Goal: Task Accomplishment & Management: Complete application form

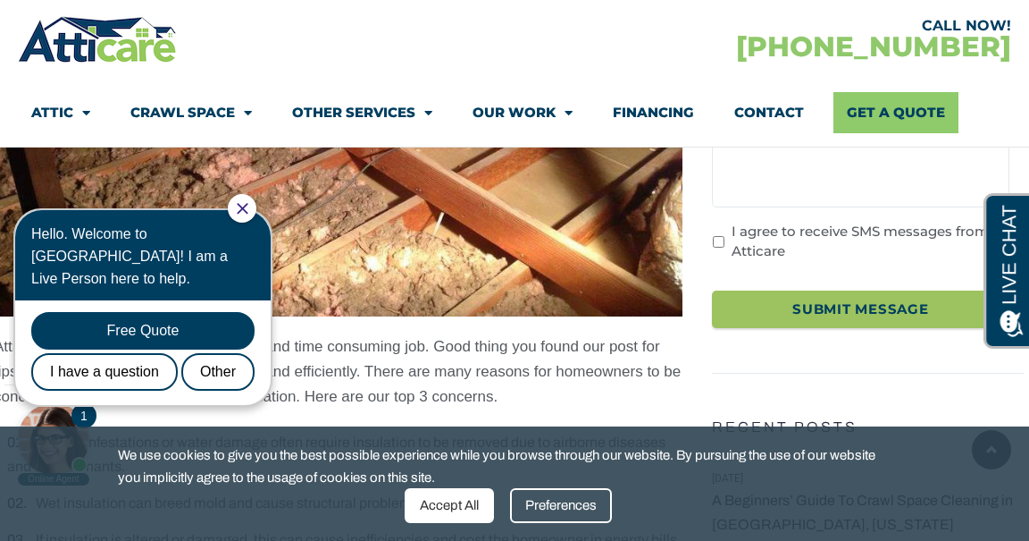
scroll to position [532, 0]
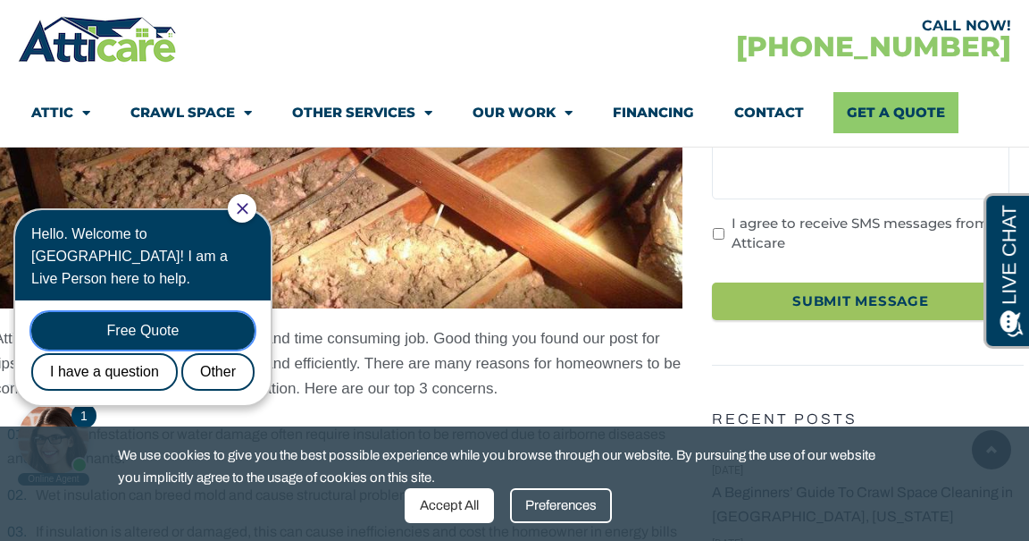
click at [206, 312] on div "Free Quote" at bounding box center [142, 331] width 223 height 38
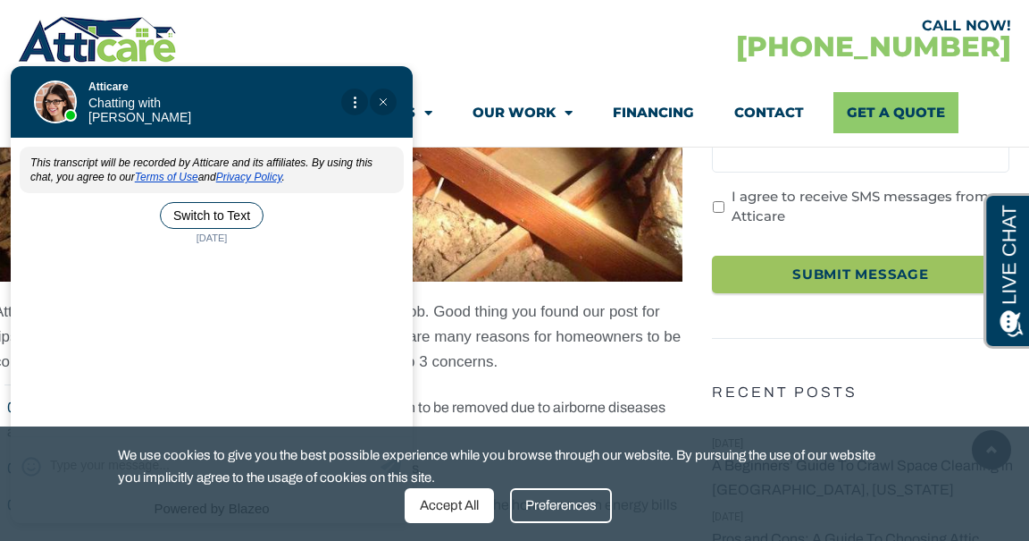
scroll to position [559, 0]
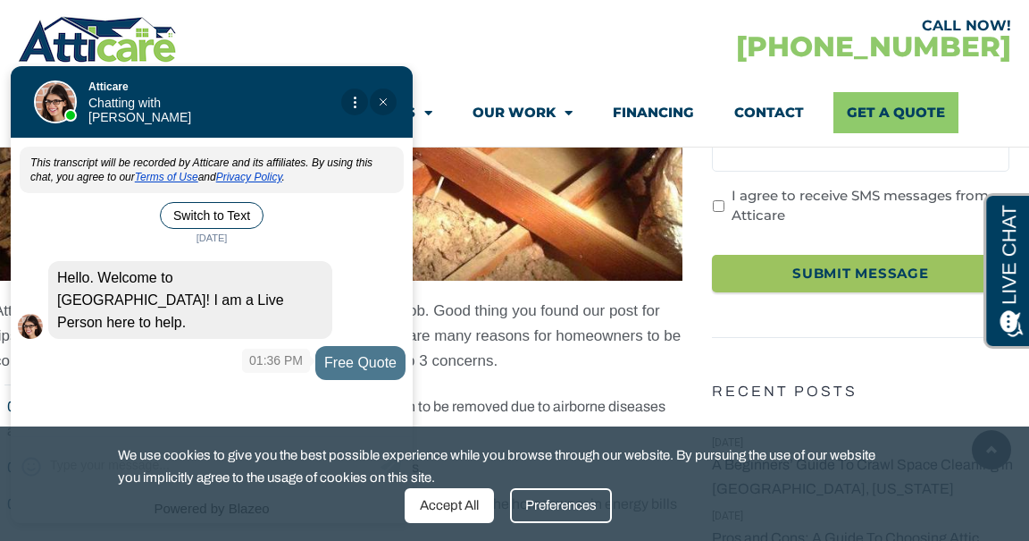
click at [370, 346] on div "Free Quote" at bounding box center [360, 362] width 90 height 33
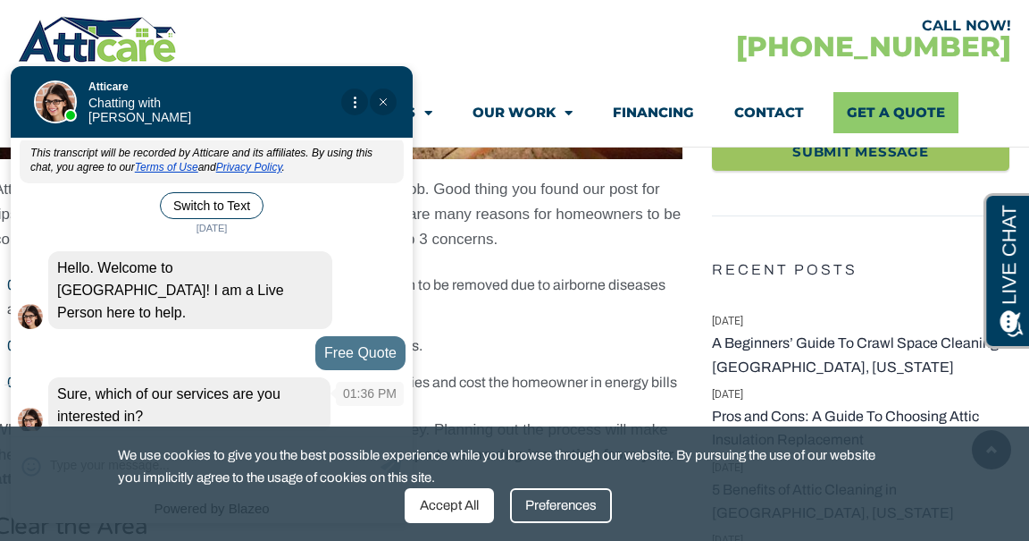
scroll to position [699, 0]
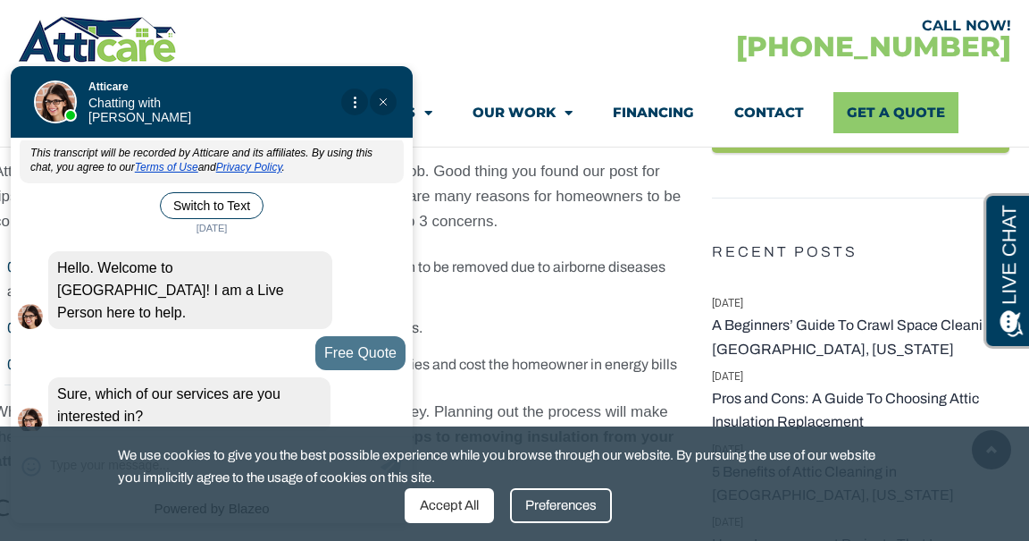
click at [558, 510] on div "Preferences" at bounding box center [561, 505] width 102 height 35
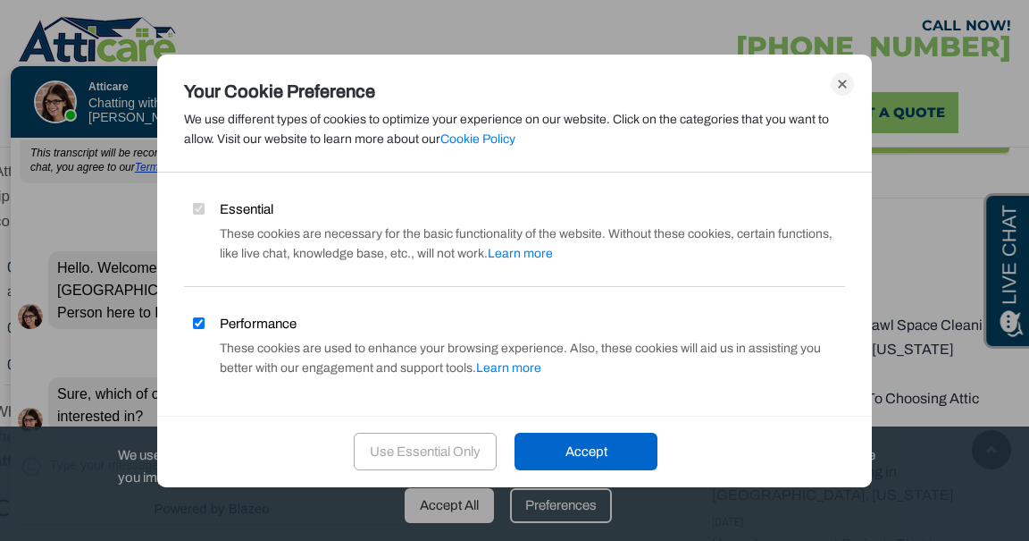
click at [439, 451] on div "Use Essential Only" at bounding box center [425, 451] width 143 height 38
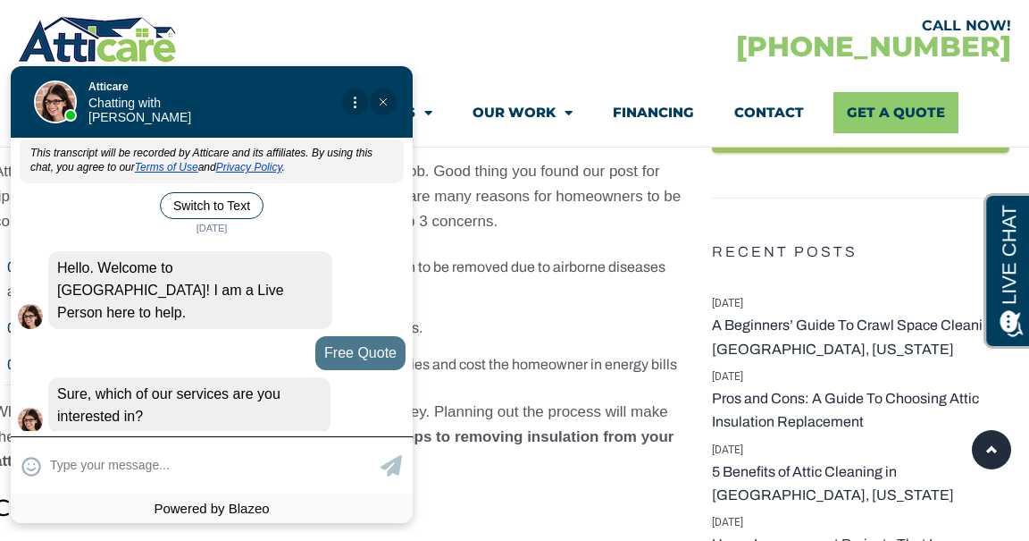
click at [299, 463] on textarea at bounding box center [213, 465] width 326 height 35
type input "Im looking to replace insulat"
type textarea "Im looking to replace insulat"
type input "Im looking to replace insulati"
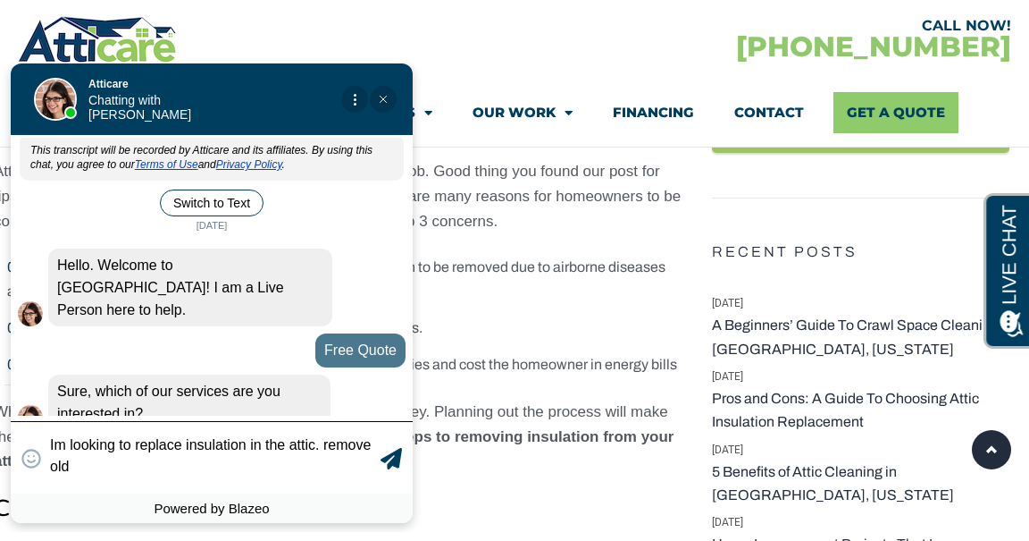
scroll to position [22, 0]
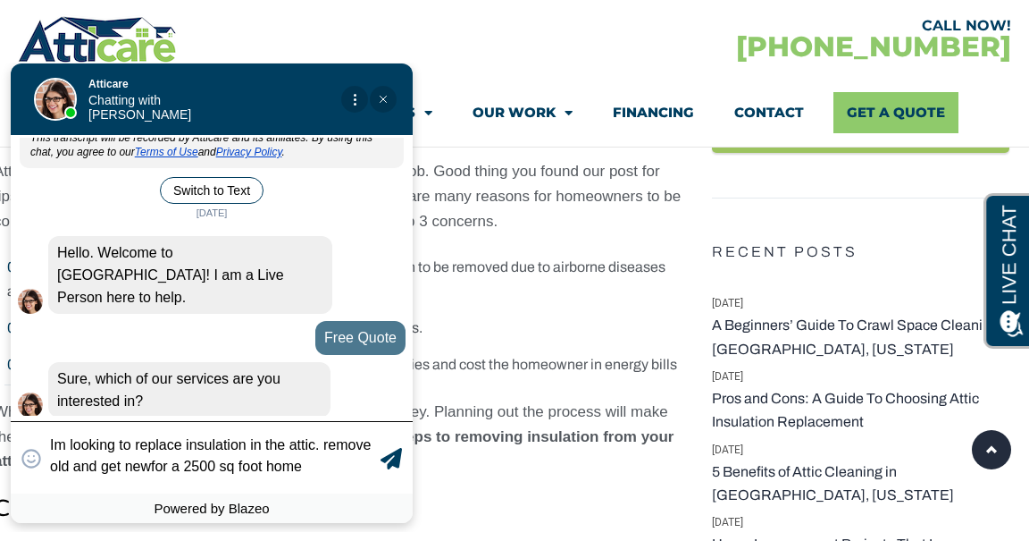
click at [150, 466] on textarea "Im looking to replace insulation in the attic. remove old and get newfor a 2500…" at bounding box center [213, 457] width 326 height 39
type textarea "Im looking to replace insulation in the attic. remove old and get new for a 250…"
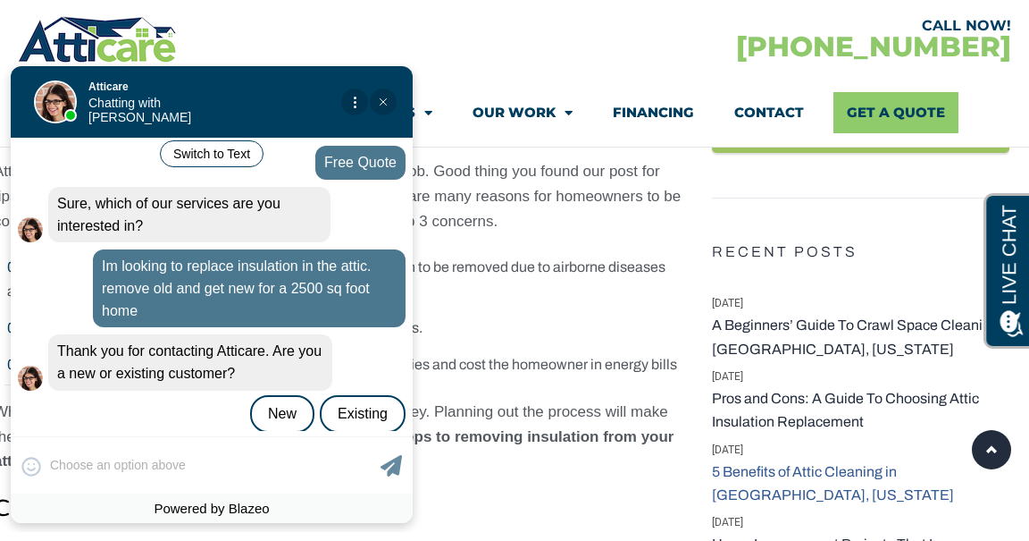
scroll to position [201, 0]
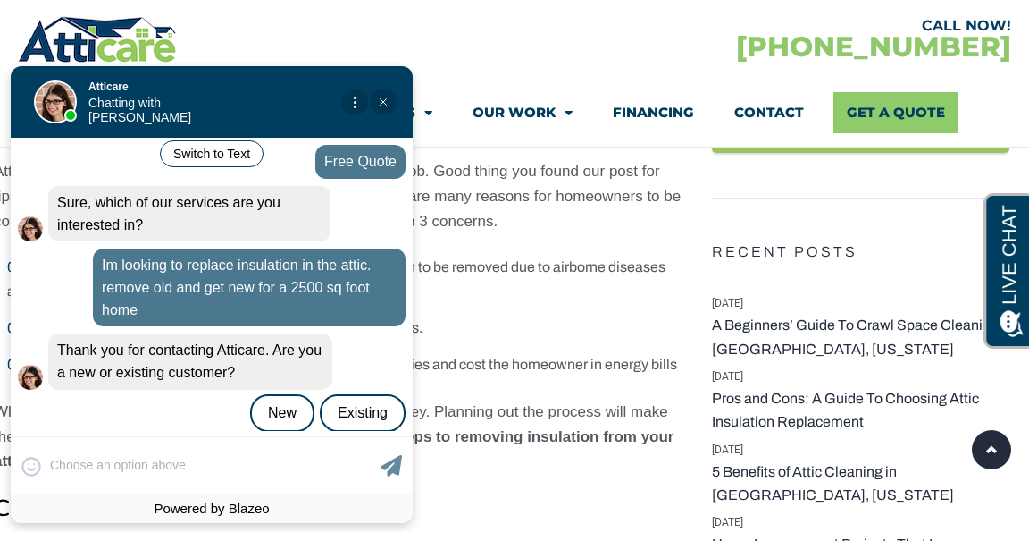
click at [150, 439] on div "Aria is typing" at bounding box center [212, 445] width 402 height 13
click at [152, 474] on div "😀 😁 😂 😃 😄 😅 😆 😇 😈 😉 😊 😋 😌 😍 😎 😏 😐 😑 😒 😓 😔 😕 😖 😗 😘 😛 😝 😞 😟 😠 😡 😢 😣 😤 😥 😦 Skip ph…" at bounding box center [212, 464] width 402 height 57
click at [281, 403] on div "New" at bounding box center [282, 413] width 64 height 38
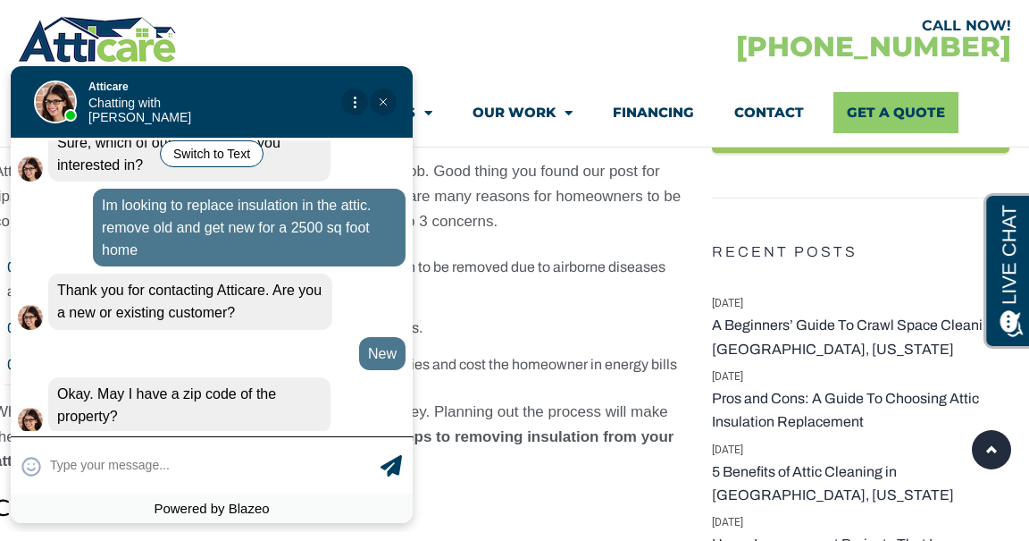
scroll to position [262, 0]
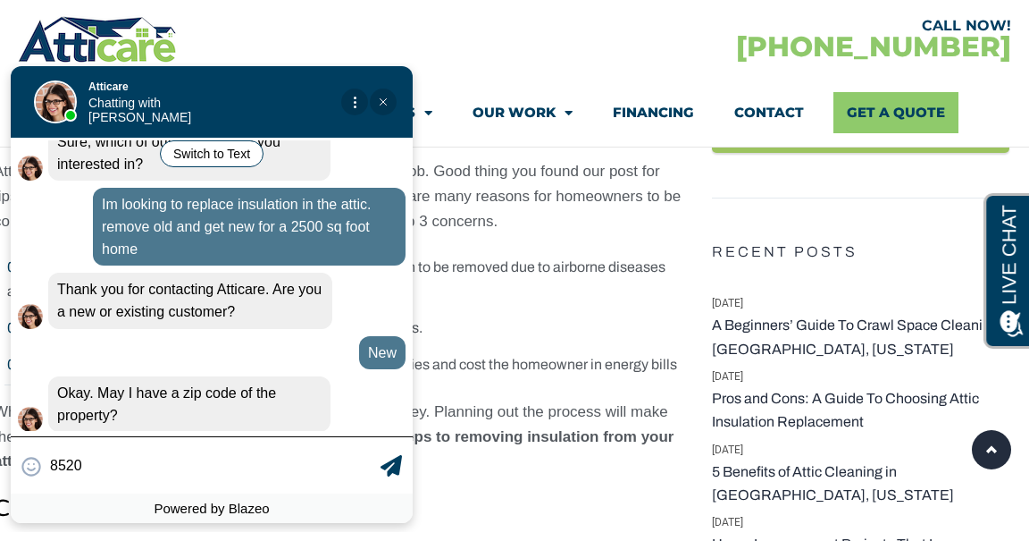
type input "85203"
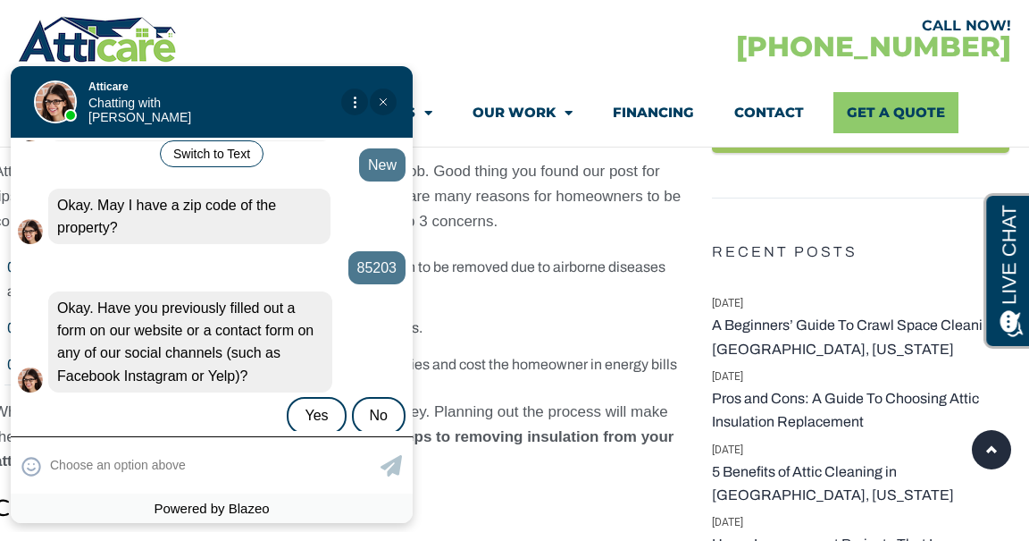
scroll to position [451, 0]
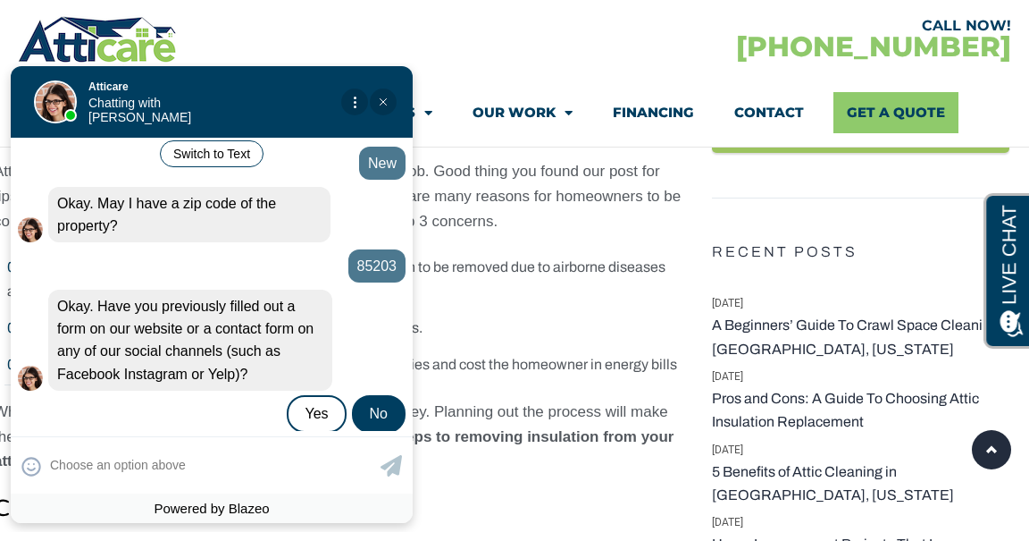
click at [383, 397] on div "No" at bounding box center [379, 414] width 54 height 38
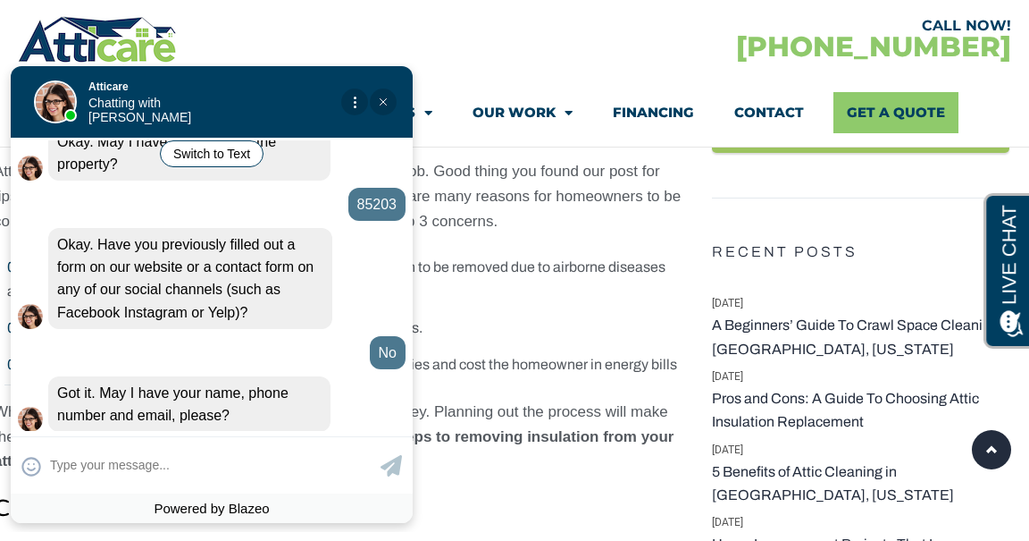
click at [385, 100] on img "Close Chat" at bounding box center [383, 101] width 7 height 7
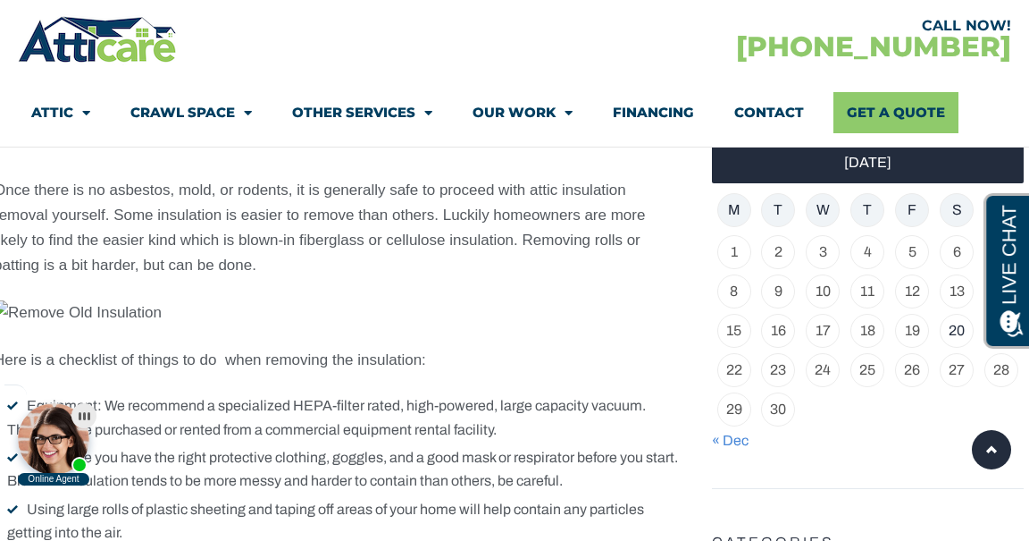
scroll to position [1435, 0]
